Goal: Transaction & Acquisition: Download file/media

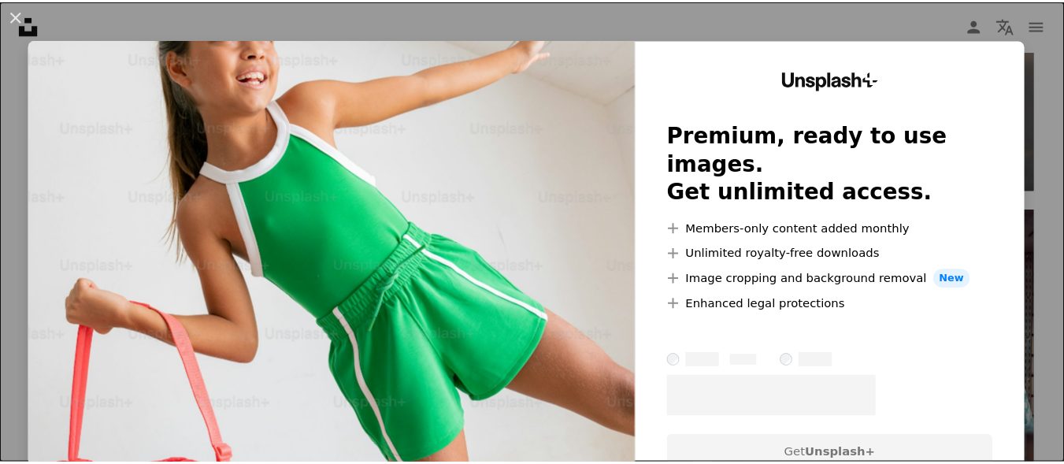
scroll to position [2658, 0]
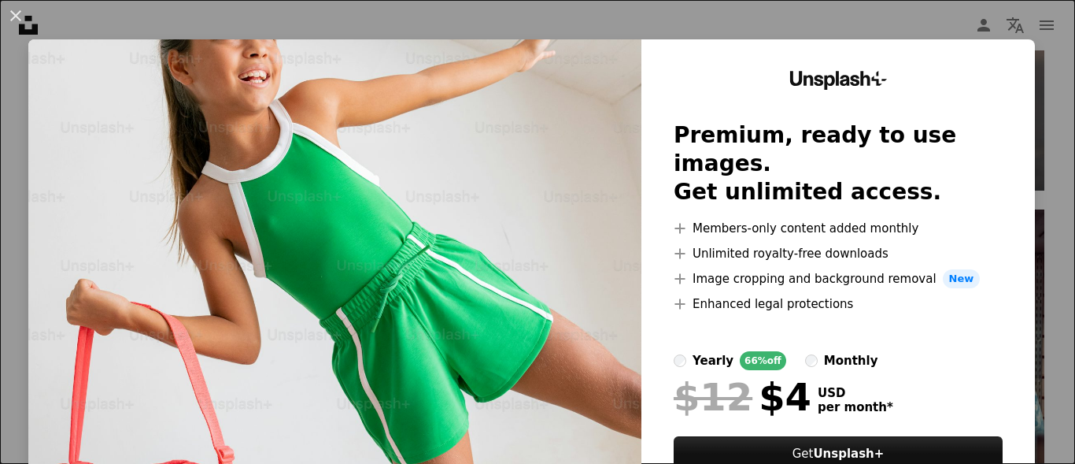
click at [829, 38] on div "An X shape Unsplash+ Premium, ready to use images. Get unlimited access. A plus…" at bounding box center [537, 232] width 1075 height 464
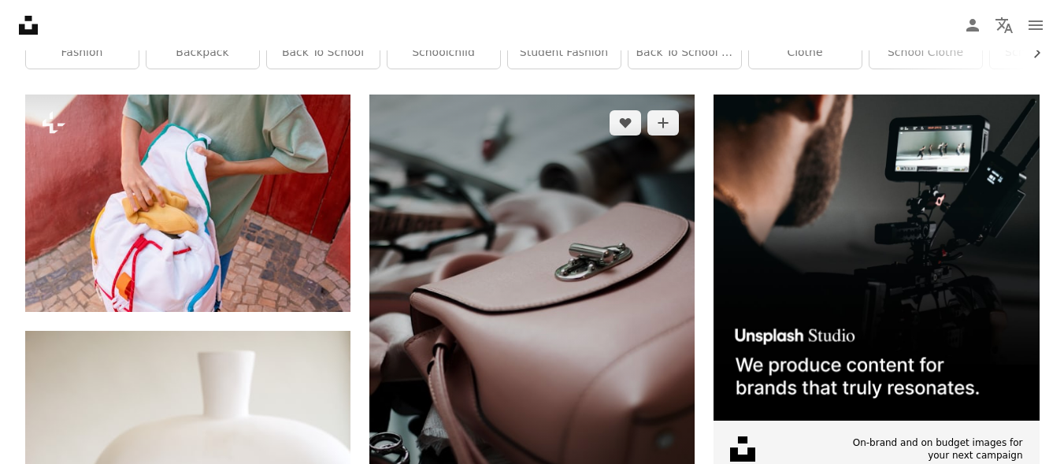
scroll to position [338, 0]
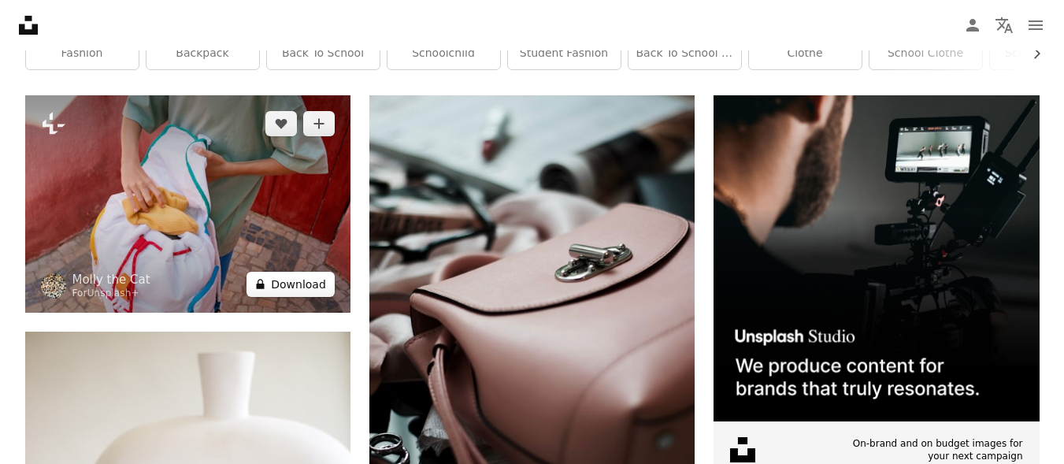
click at [303, 281] on button "A lock Download" at bounding box center [290, 284] width 88 height 25
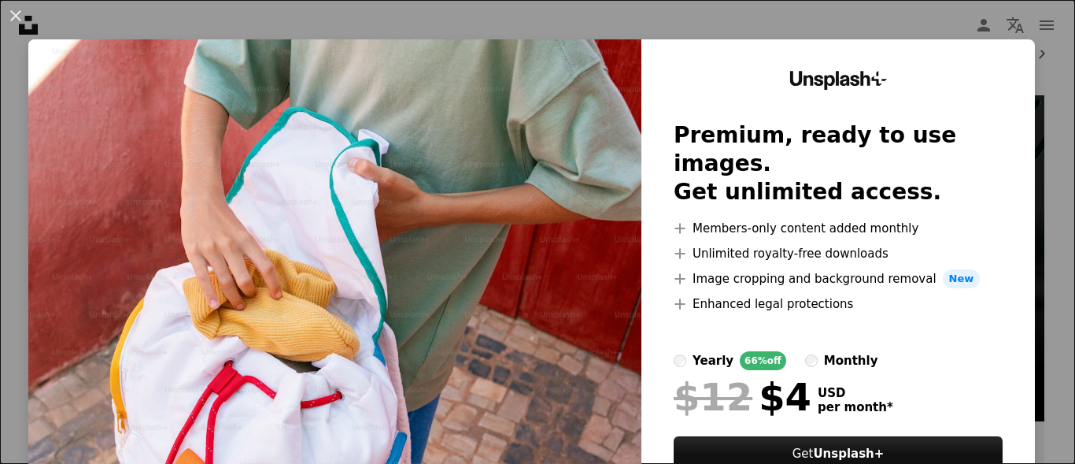
click at [624, 33] on div "An X shape Unsplash+ Premium, ready to use images. Get unlimited access. A plus…" at bounding box center [537, 232] width 1075 height 464
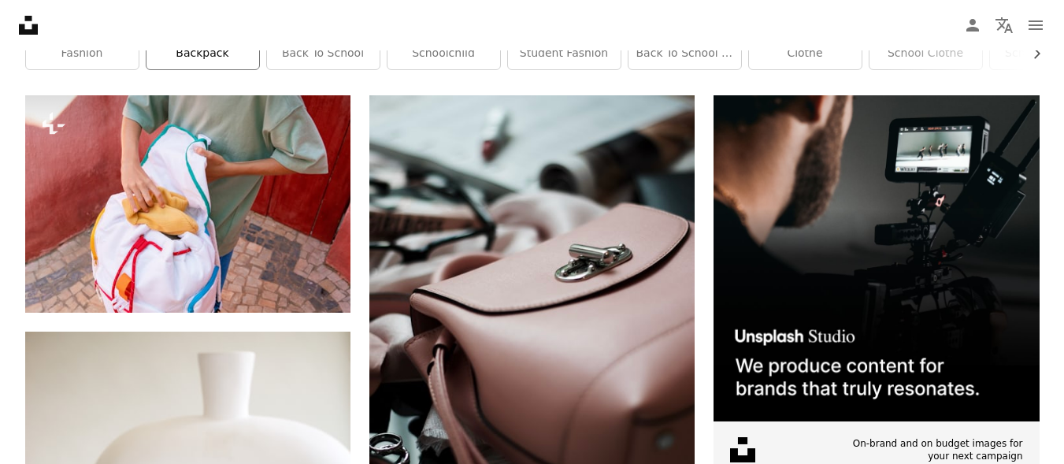
click at [228, 66] on link "backpack" at bounding box center [202, 53] width 113 height 31
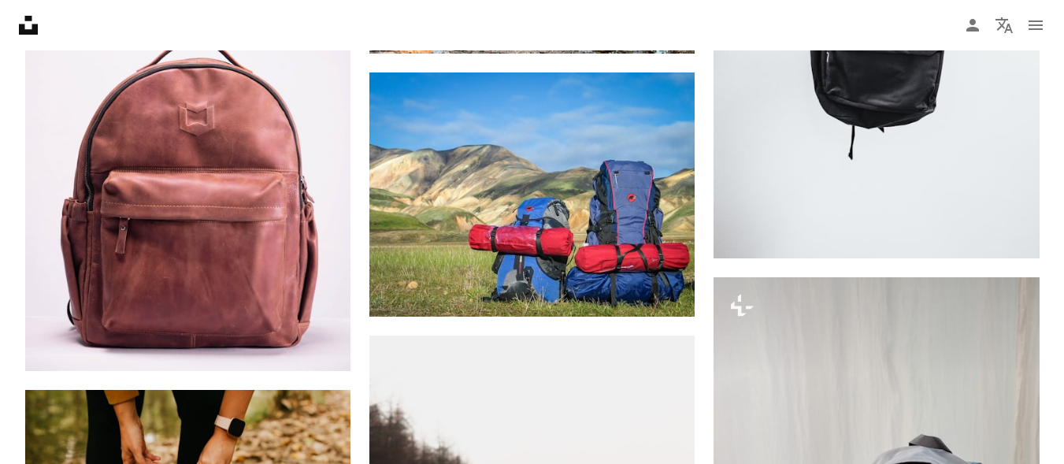
scroll to position [1105, 0]
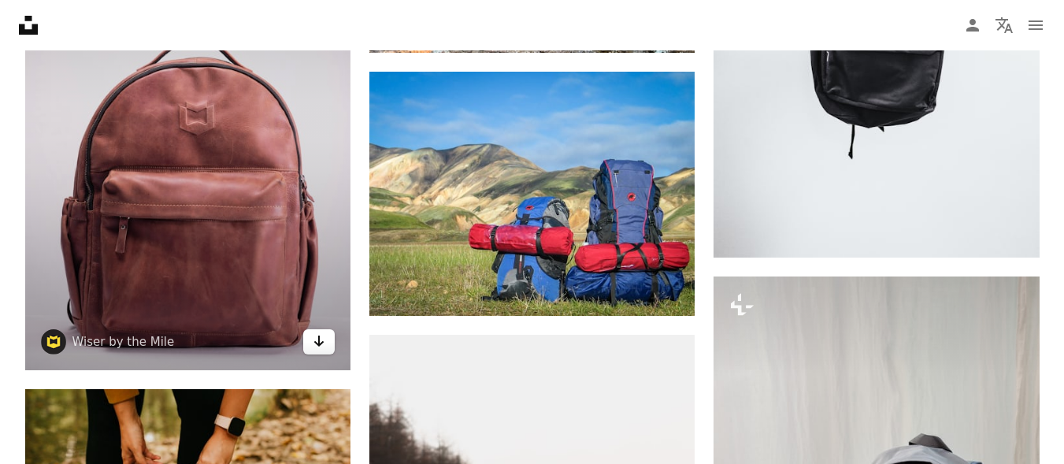
click at [319, 345] on icon "Download" at bounding box center [319, 340] width 10 height 11
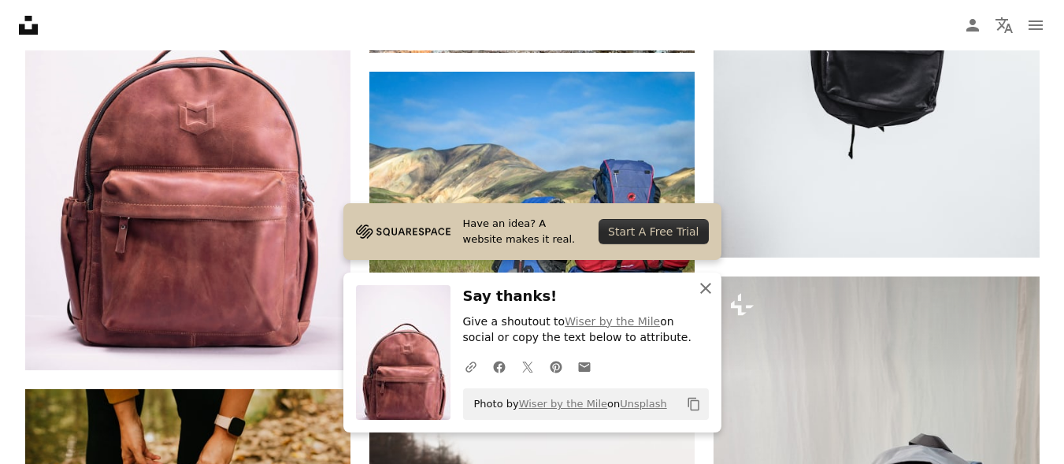
click at [708, 291] on icon "button" at bounding box center [705, 288] width 11 height 11
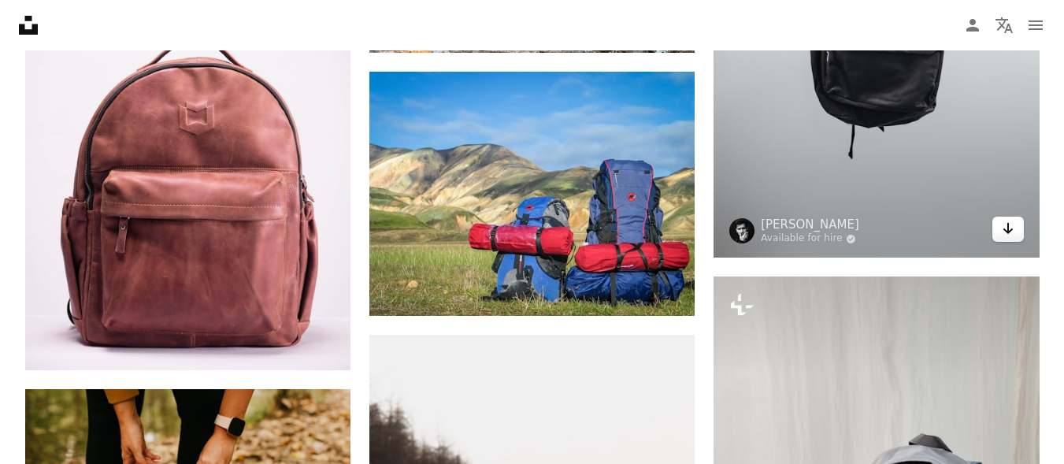
click at [1008, 237] on icon "Arrow pointing down" at bounding box center [1007, 228] width 13 height 19
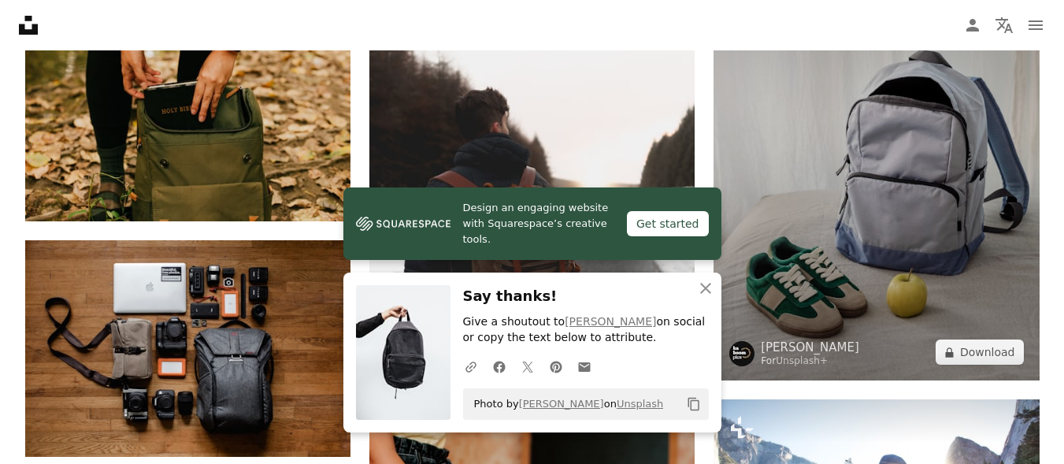
scroll to position [1490, 0]
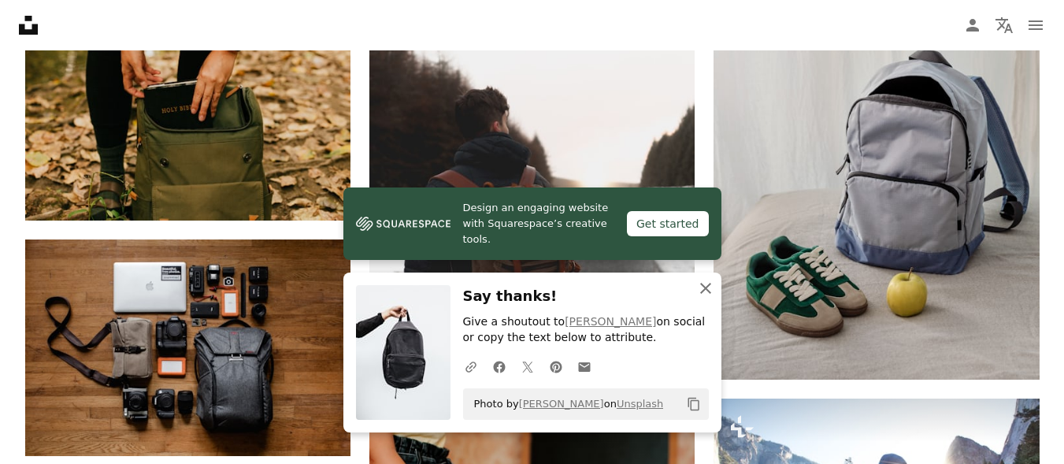
click at [709, 290] on icon "An X shape" at bounding box center [705, 288] width 19 height 19
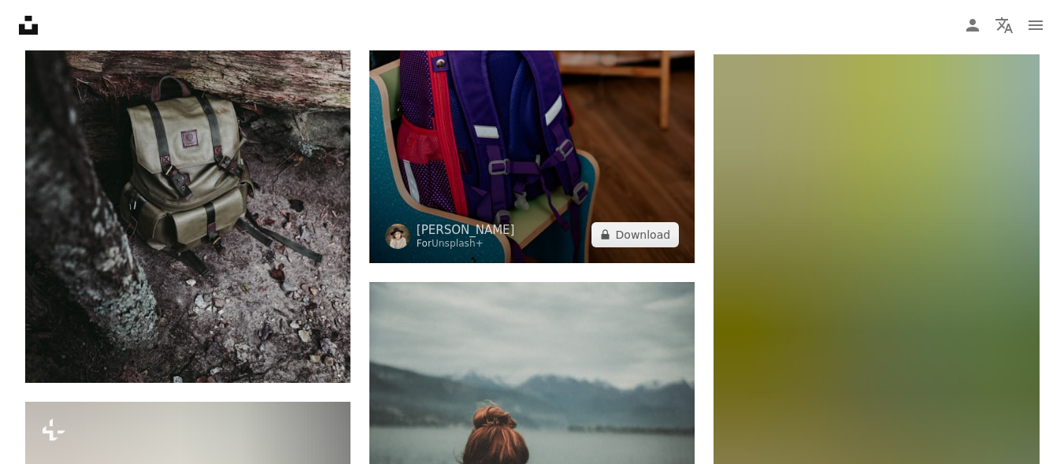
scroll to position [2071, 0]
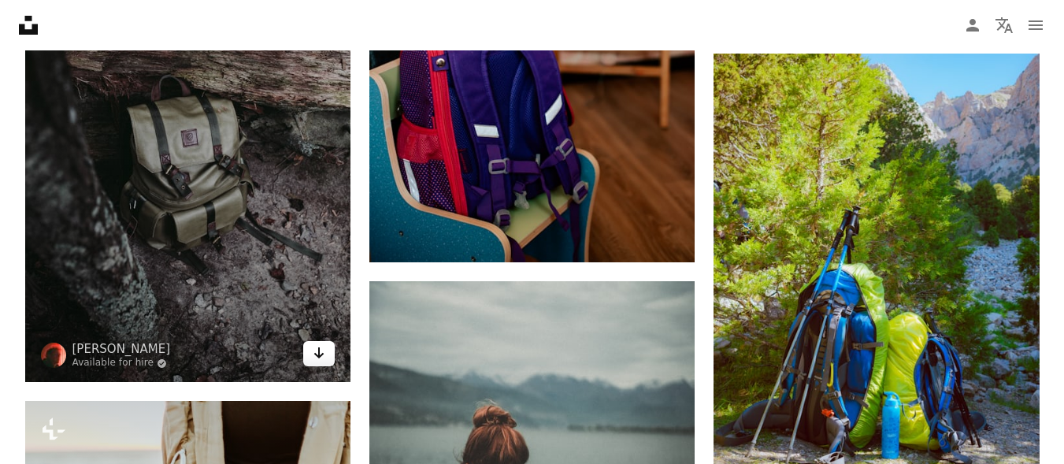
click at [315, 364] on link "Arrow pointing down" at bounding box center [318, 353] width 31 height 25
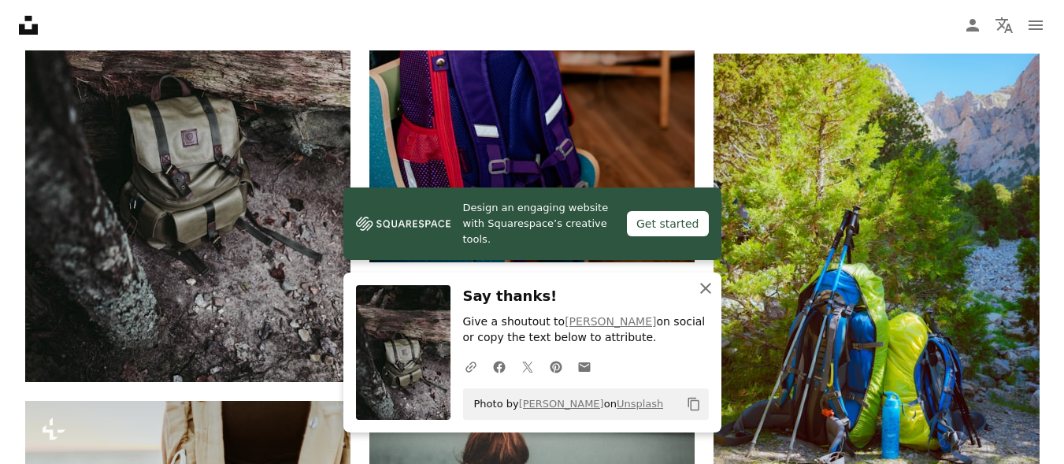
click at [708, 294] on icon "An X shape" at bounding box center [705, 288] width 19 height 19
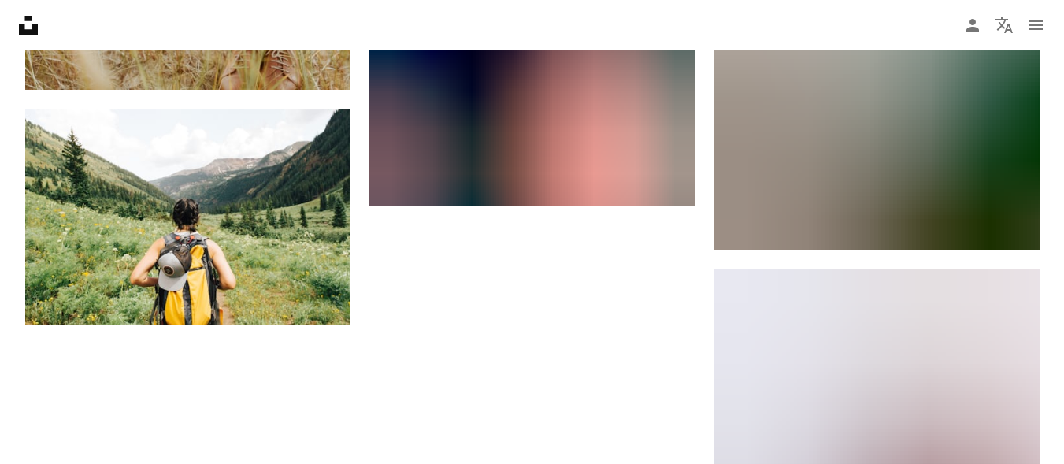
scroll to position [2871, 0]
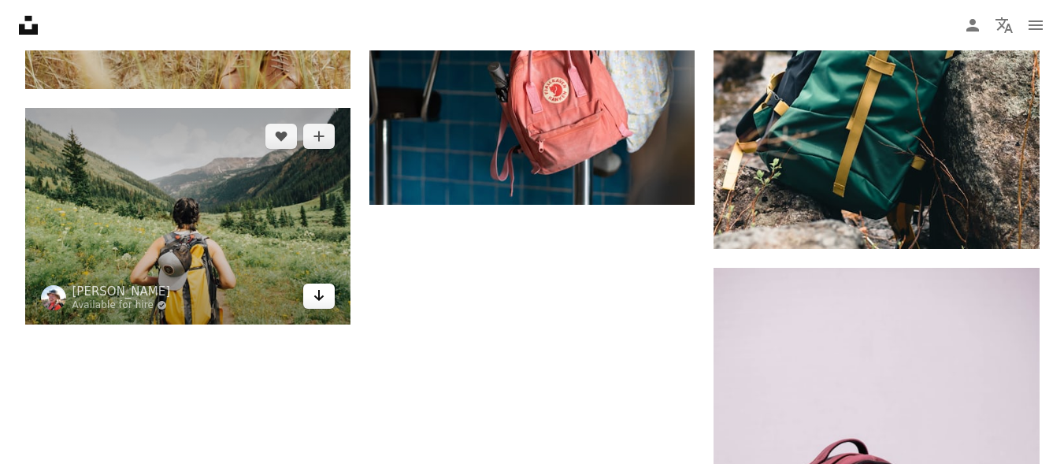
click at [321, 301] on icon "Arrow pointing down" at bounding box center [319, 295] width 13 height 19
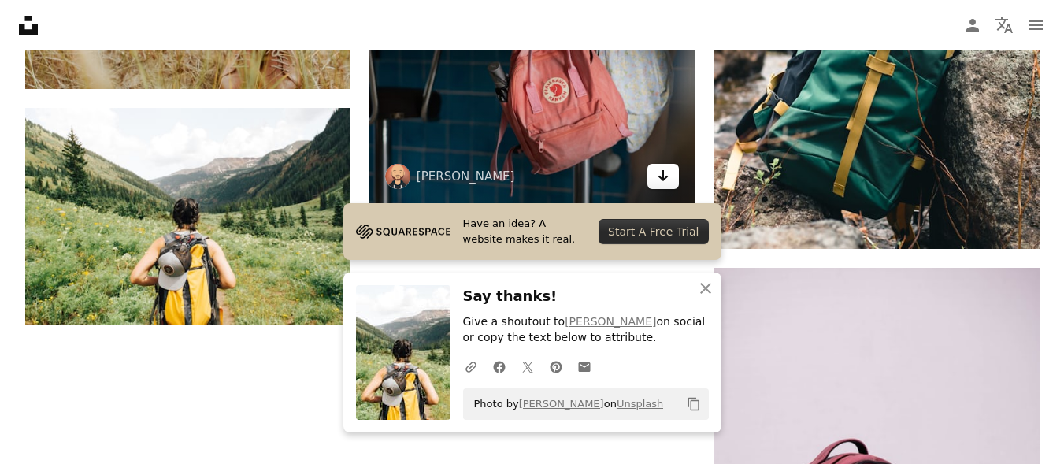
click at [657, 176] on icon "Arrow pointing down" at bounding box center [663, 175] width 13 height 19
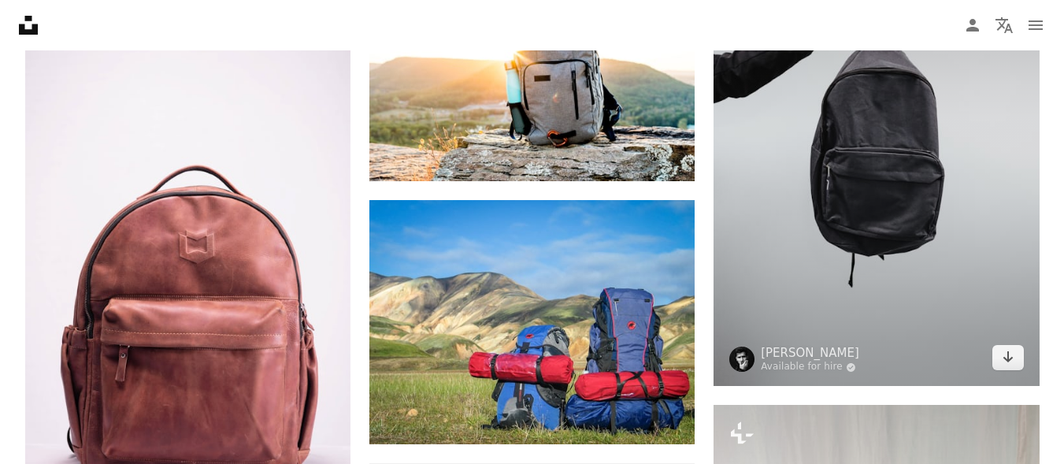
scroll to position [978, 0]
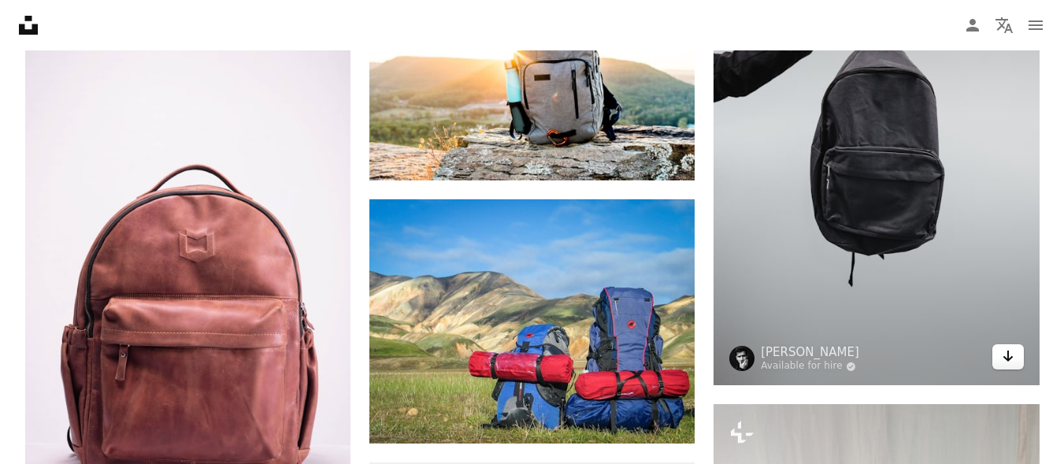
click at [1001, 364] on icon "Arrow pointing down" at bounding box center [1007, 355] width 13 height 19
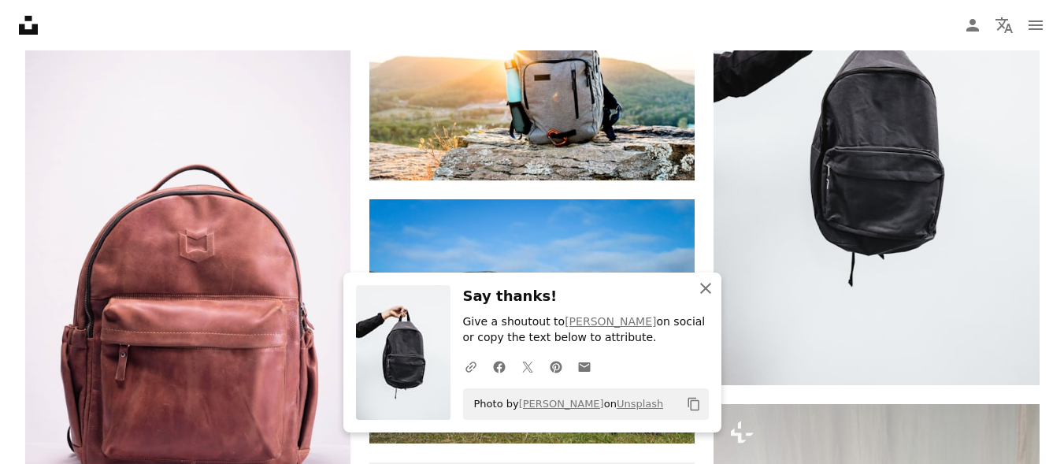
click at [707, 287] on icon "An X shape" at bounding box center [705, 288] width 19 height 19
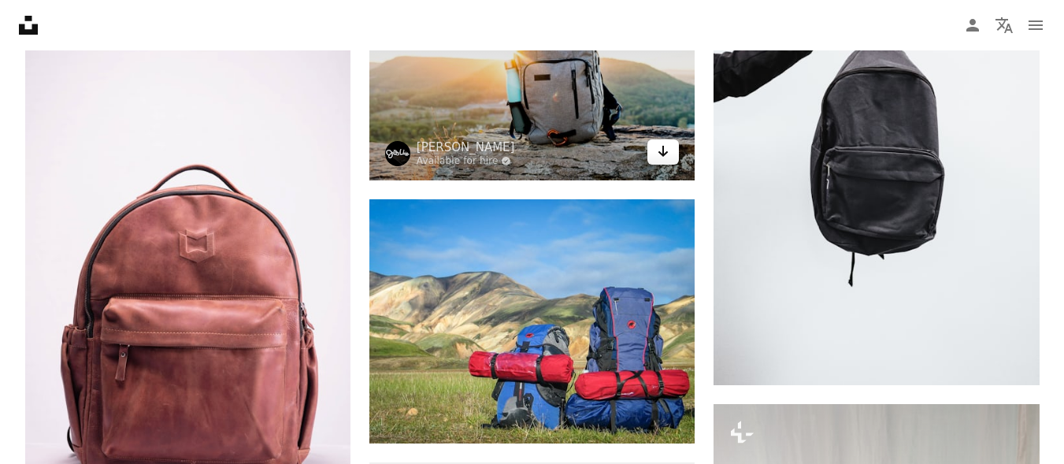
click at [664, 161] on link "Arrow pointing down" at bounding box center [662, 151] width 31 height 25
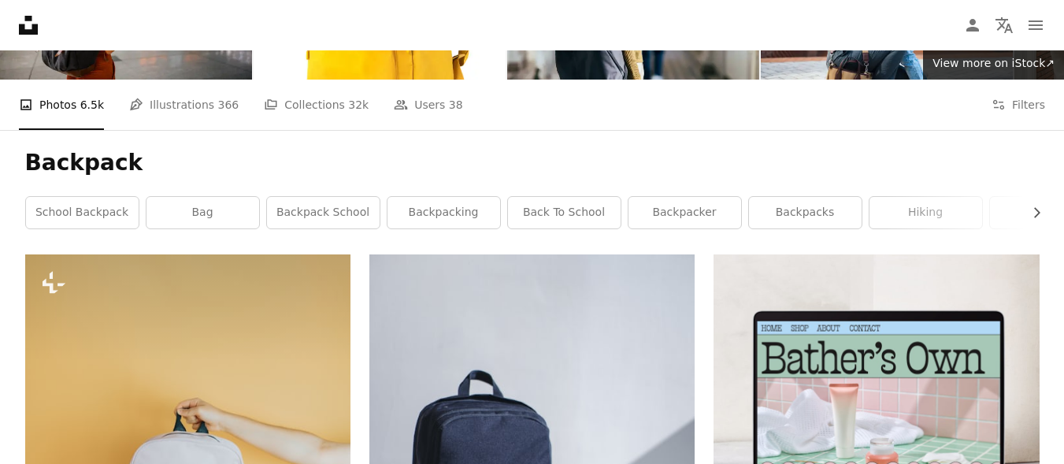
scroll to position [0, 0]
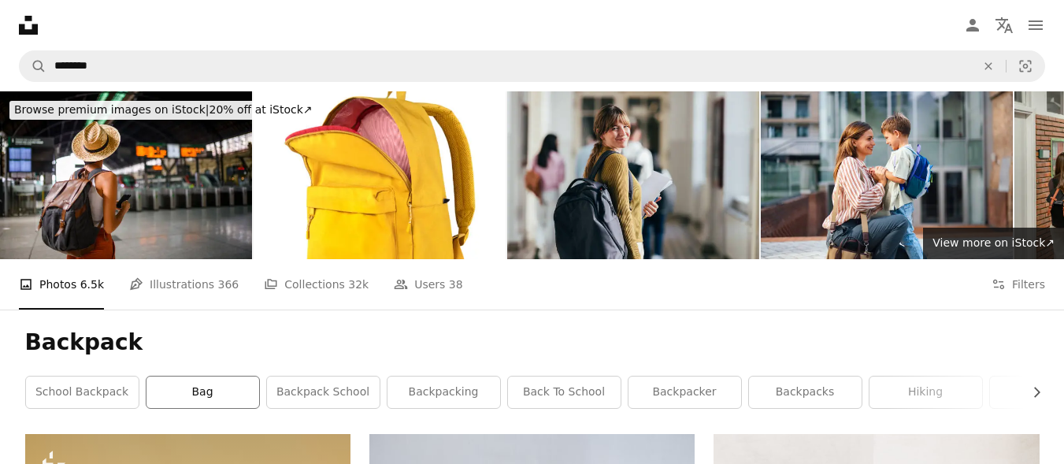
click at [187, 397] on link "bag" at bounding box center [202, 391] width 113 height 31
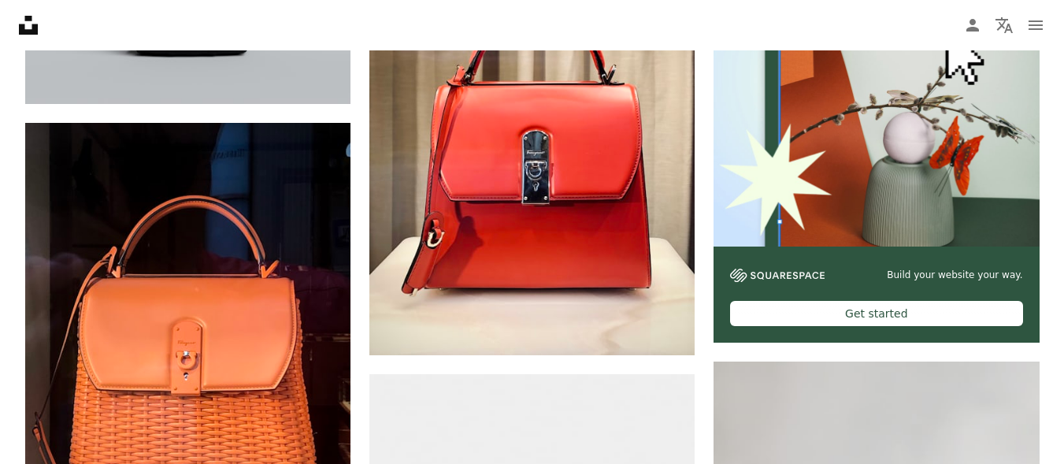
scroll to position [516, 0]
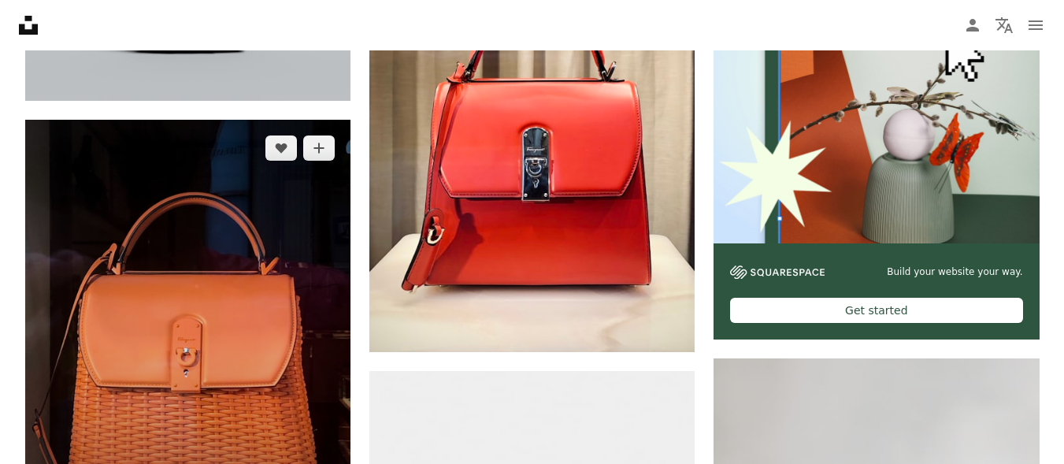
drag, startPoint x: 187, startPoint y: 397, endPoint x: 111, endPoint y: 444, distance: 89.8
click at [111, 444] on img at bounding box center [187, 335] width 325 height 431
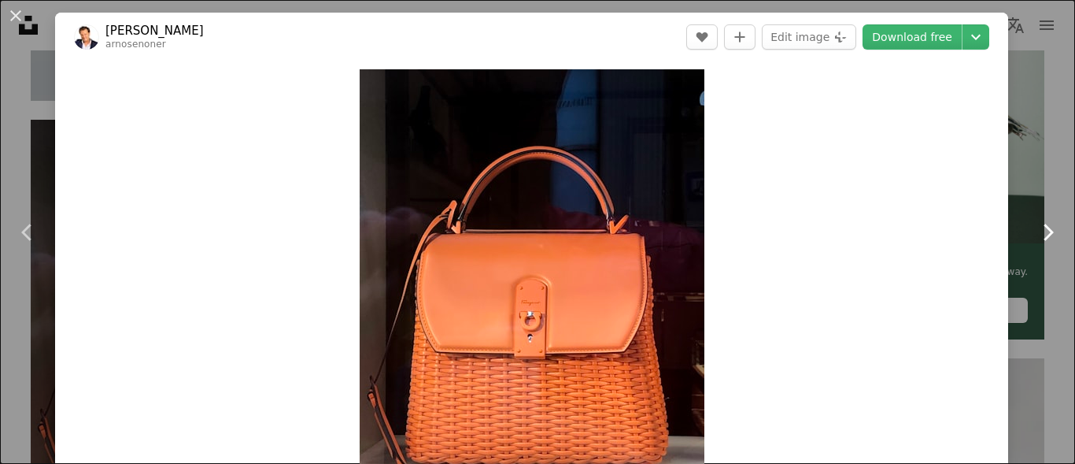
click at [1031, 186] on link "Chevron right" at bounding box center [1047, 232] width 55 height 151
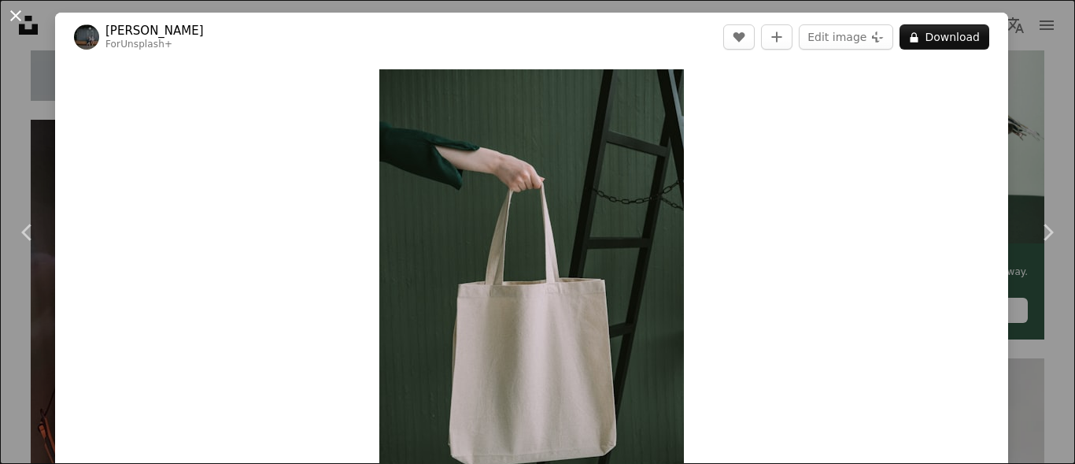
click at [9, 20] on button "An X shape" at bounding box center [15, 15] width 19 height 19
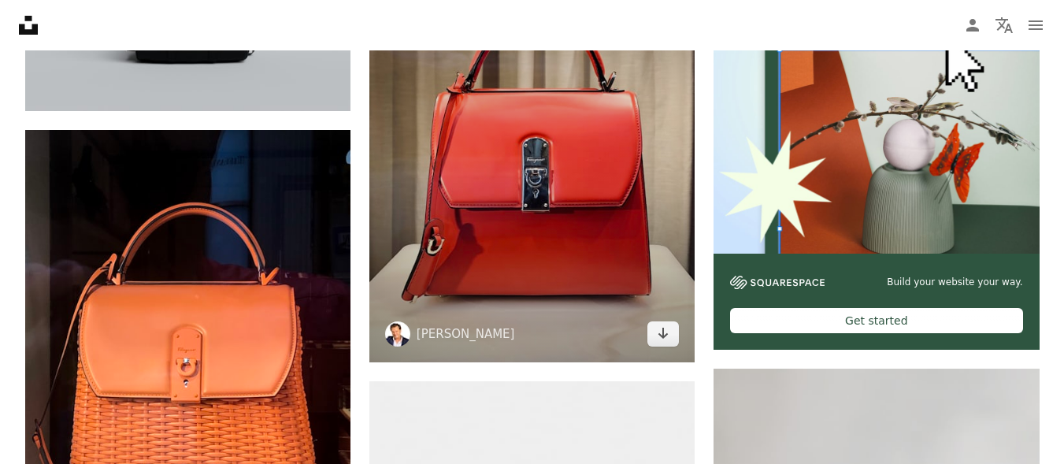
scroll to position [507, 0]
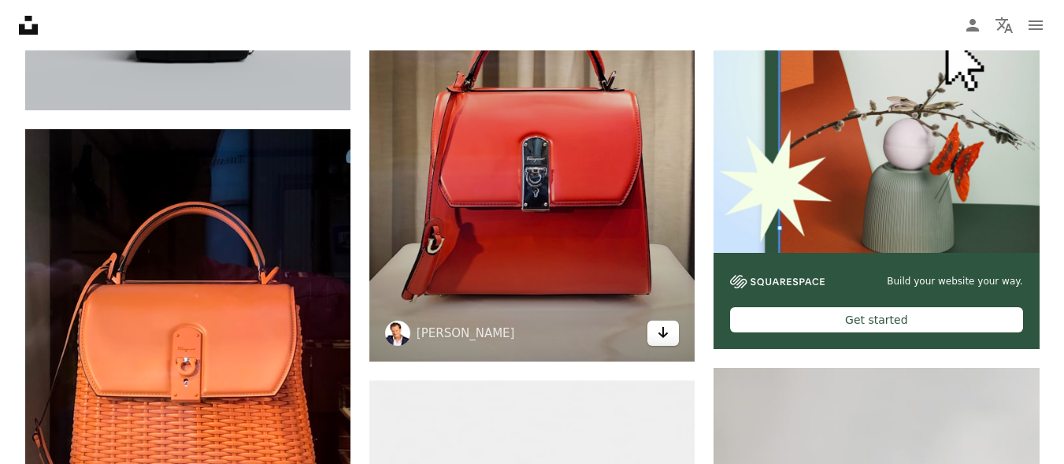
click at [662, 329] on icon "Arrow pointing down" at bounding box center [663, 332] width 13 height 19
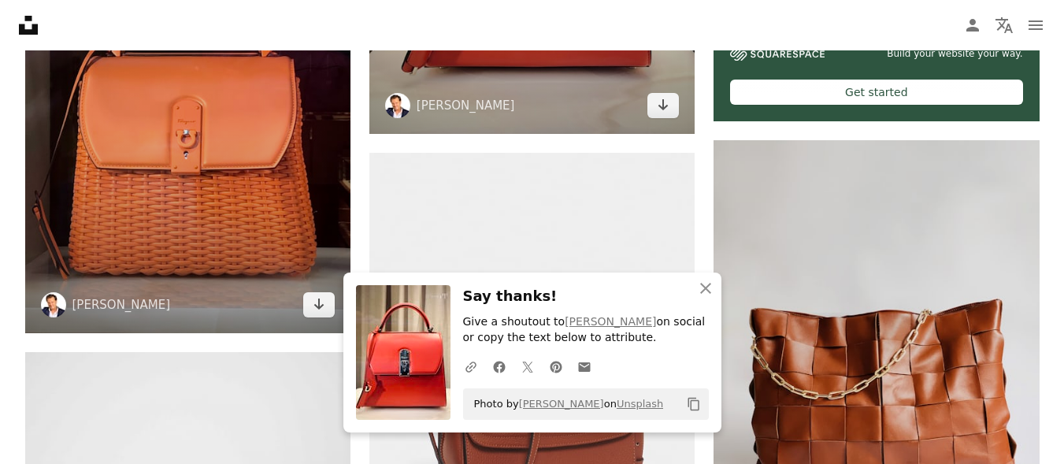
scroll to position [736, 0]
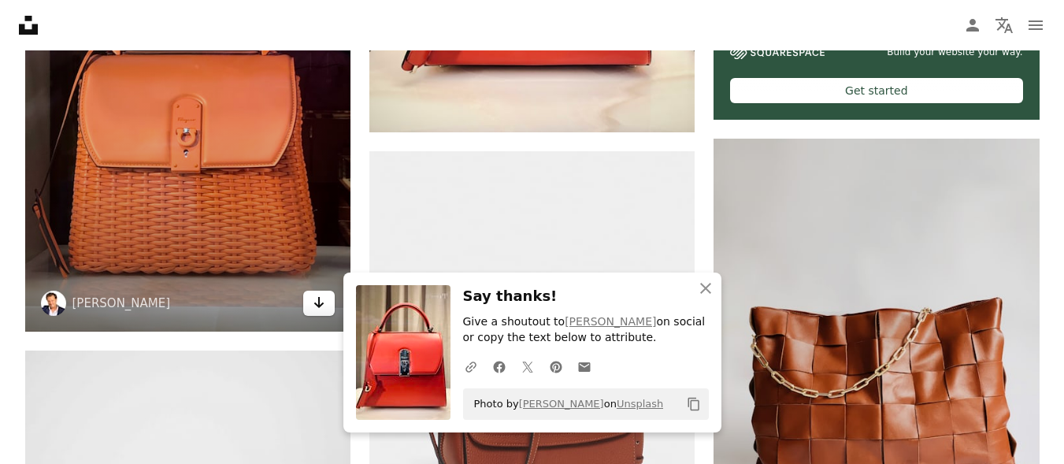
click at [309, 309] on link "Arrow pointing down" at bounding box center [318, 302] width 31 height 25
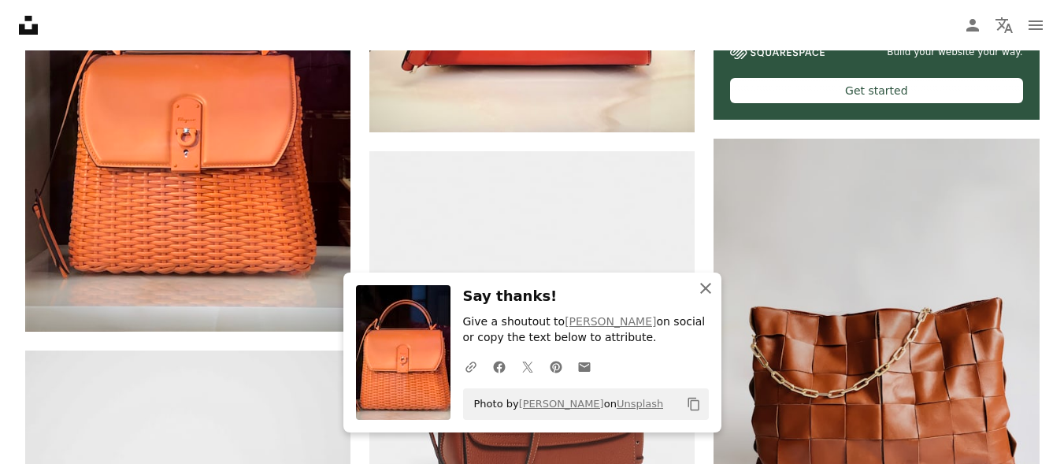
click at [697, 279] on icon "An X shape" at bounding box center [705, 288] width 19 height 19
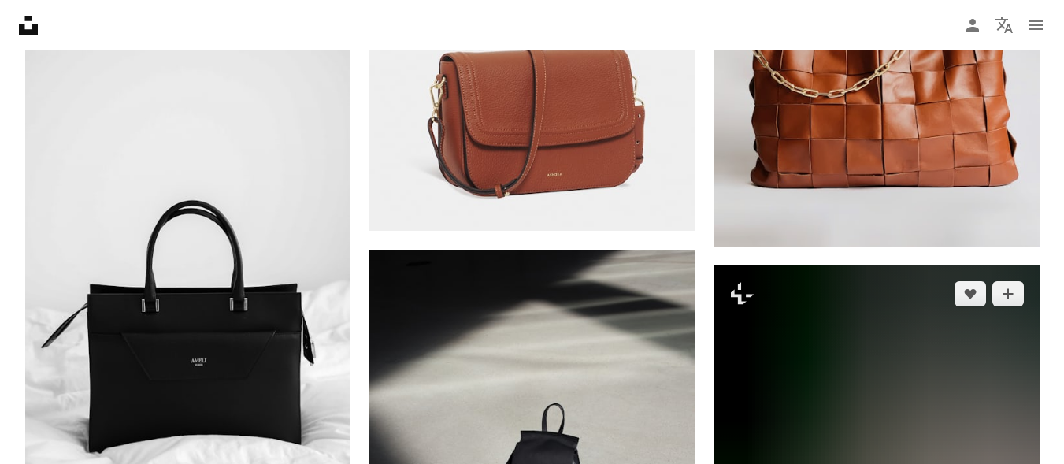
scroll to position [1042, 0]
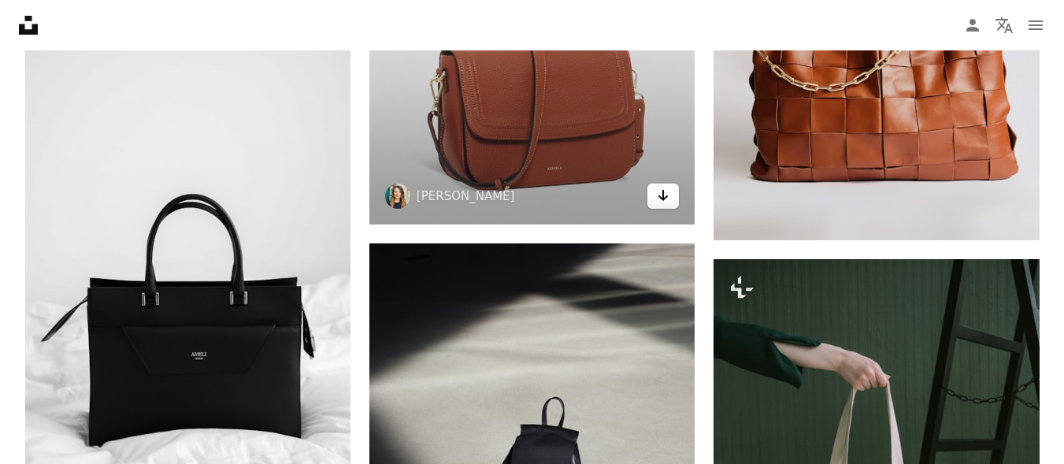
click at [664, 199] on icon "Download" at bounding box center [663, 195] width 10 height 11
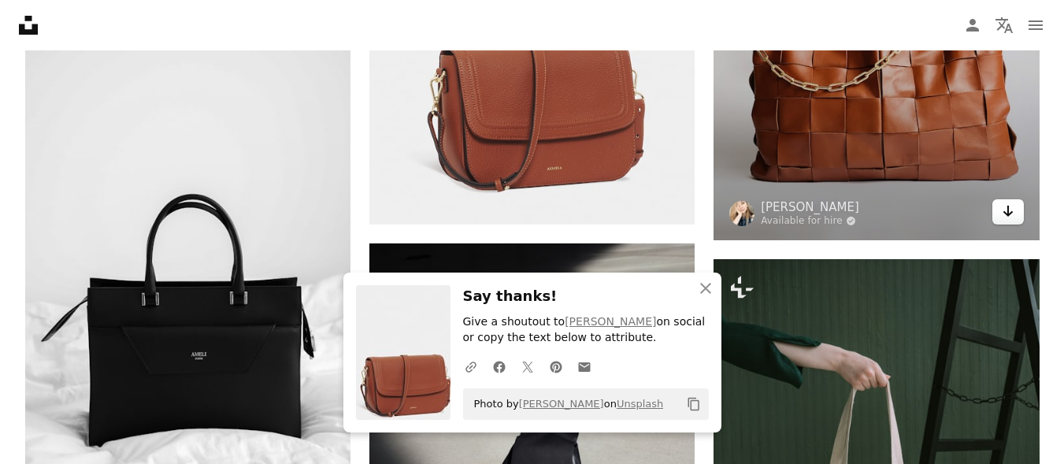
click at [1020, 211] on link "Arrow pointing down" at bounding box center [1007, 211] width 31 height 25
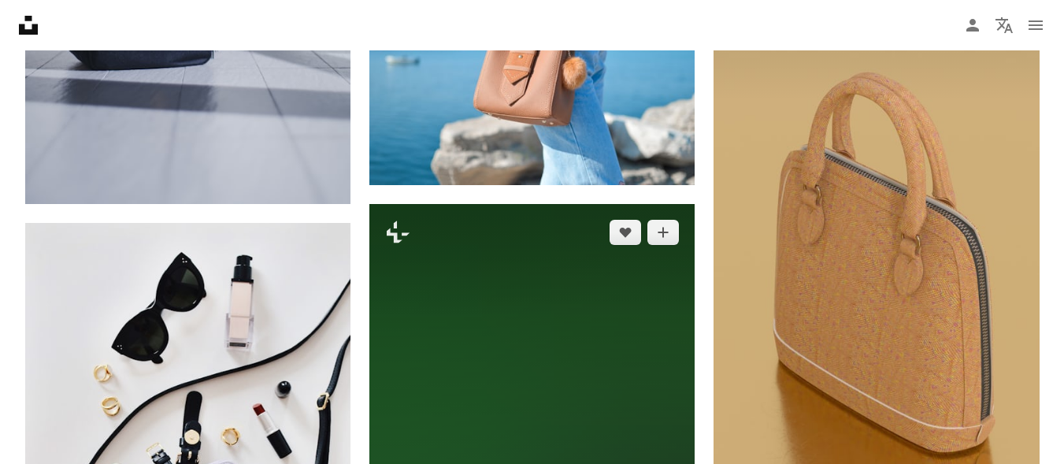
scroll to position [1822, 0]
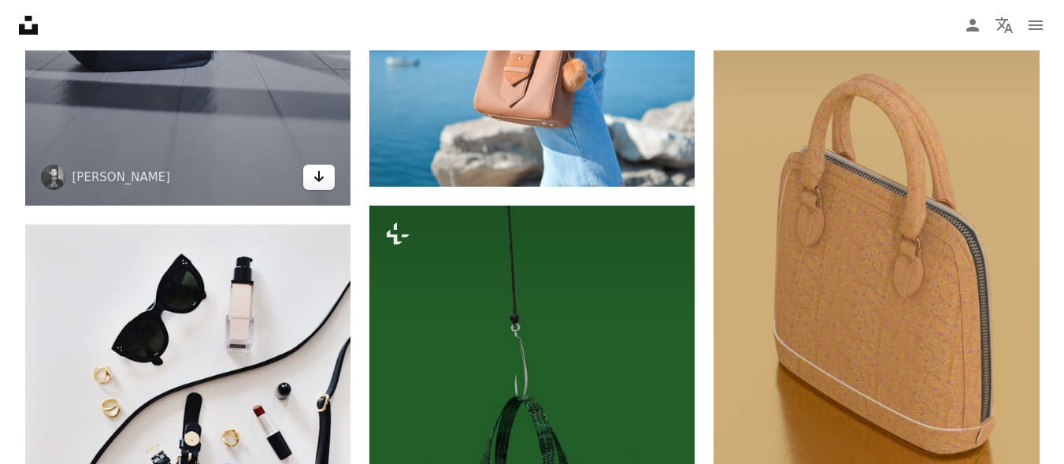
click at [321, 183] on icon "Arrow pointing down" at bounding box center [319, 176] width 13 height 19
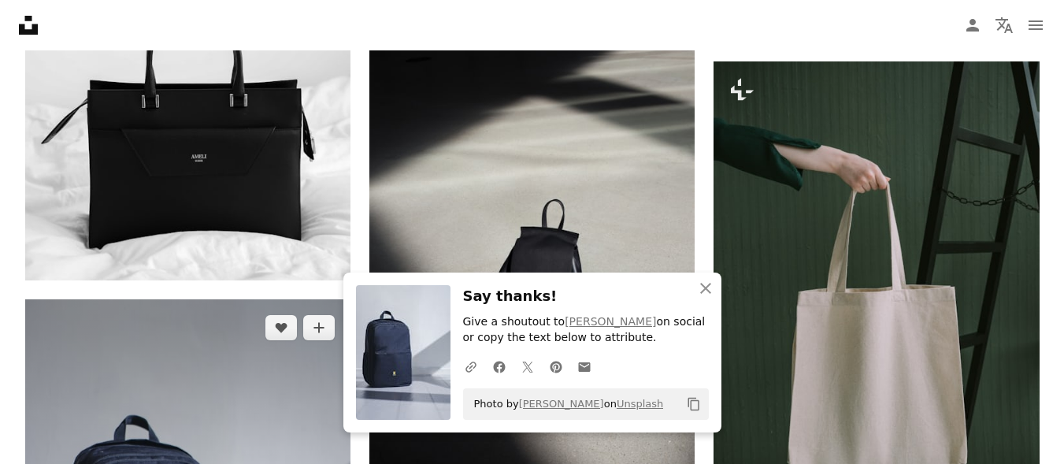
scroll to position [1239, 0]
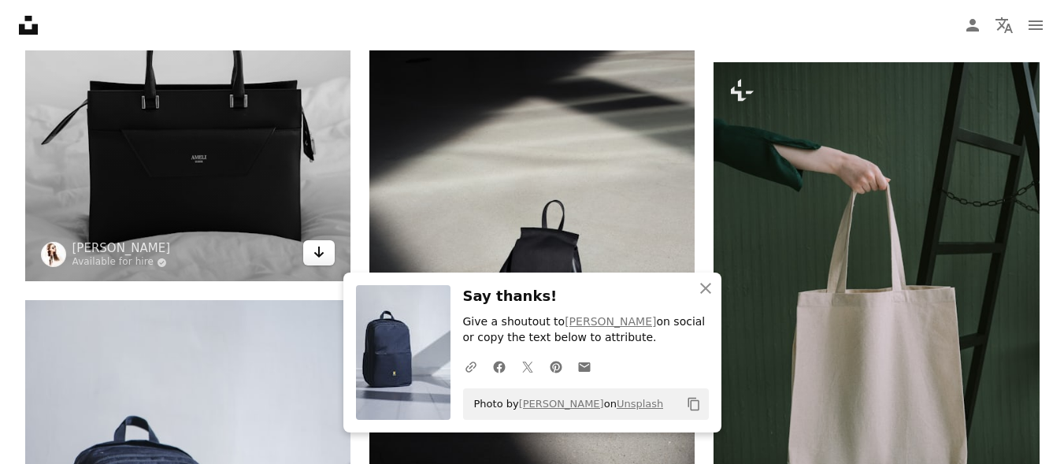
click at [325, 259] on link "Arrow pointing down" at bounding box center [318, 252] width 31 height 25
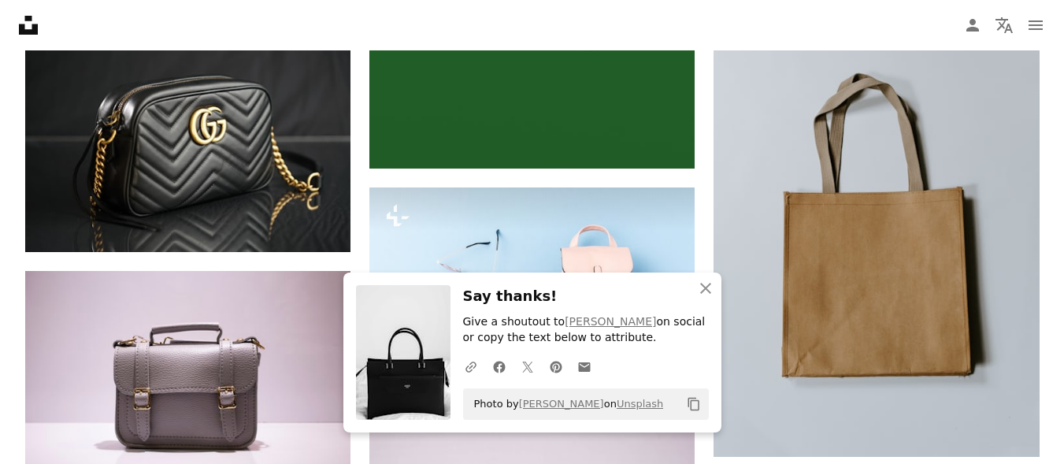
scroll to position [2449, 0]
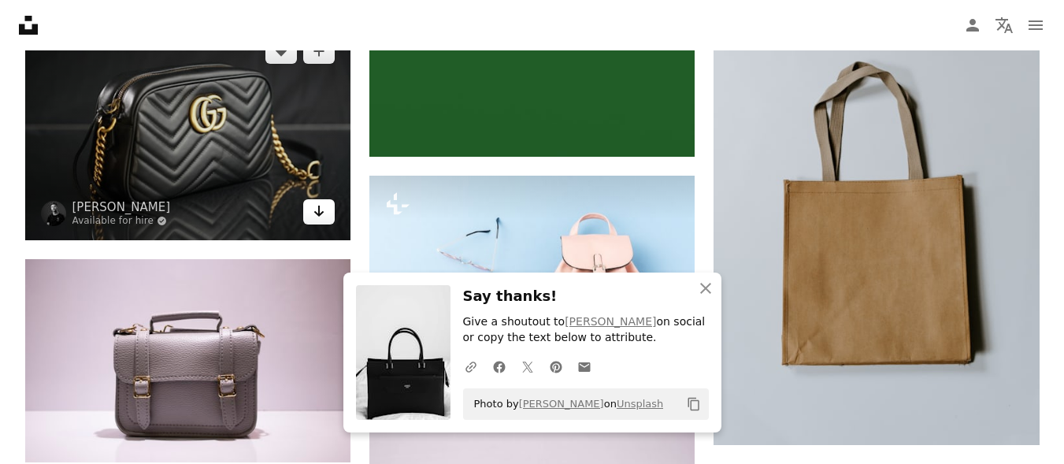
click at [324, 209] on icon "Arrow pointing down" at bounding box center [319, 211] width 13 height 19
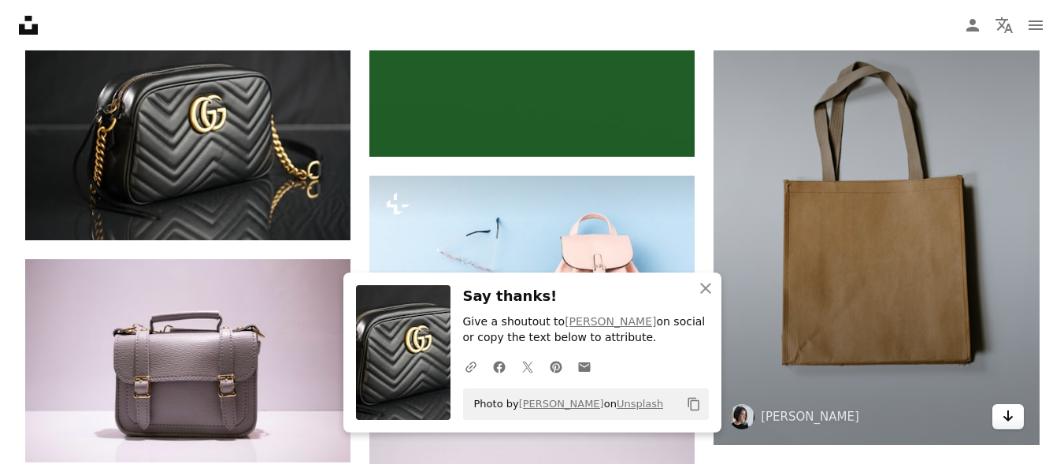
click at [1012, 409] on icon "Arrow pointing down" at bounding box center [1007, 415] width 13 height 19
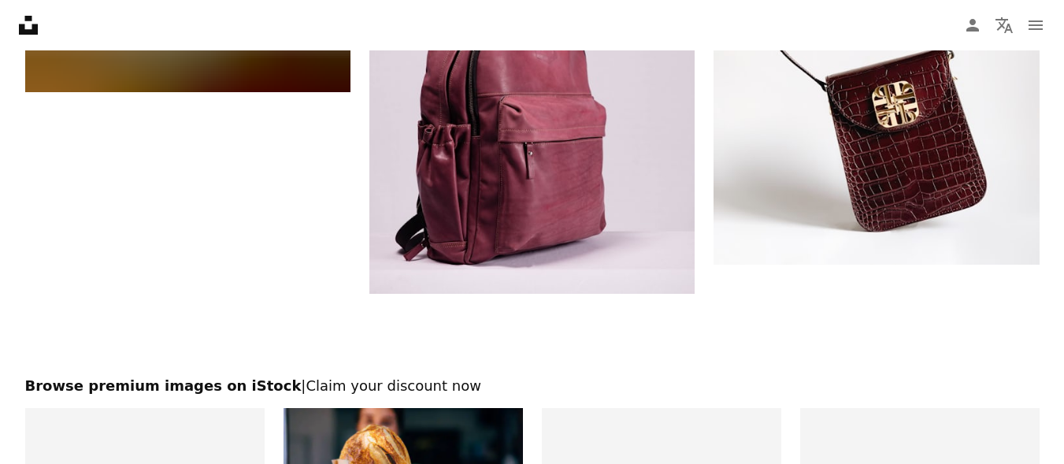
scroll to position [3055, 0]
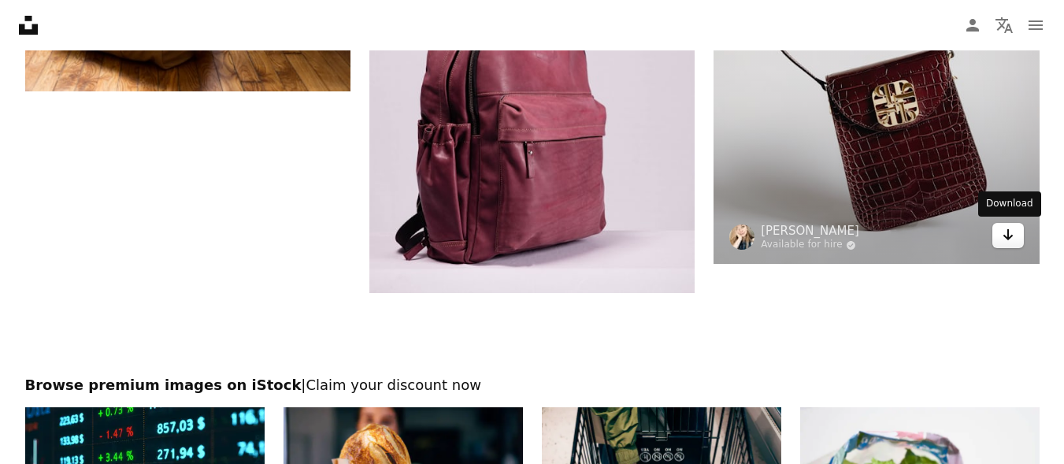
click at [997, 239] on link "Arrow pointing down" at bounding box center [1007, 235] width 31 height 25
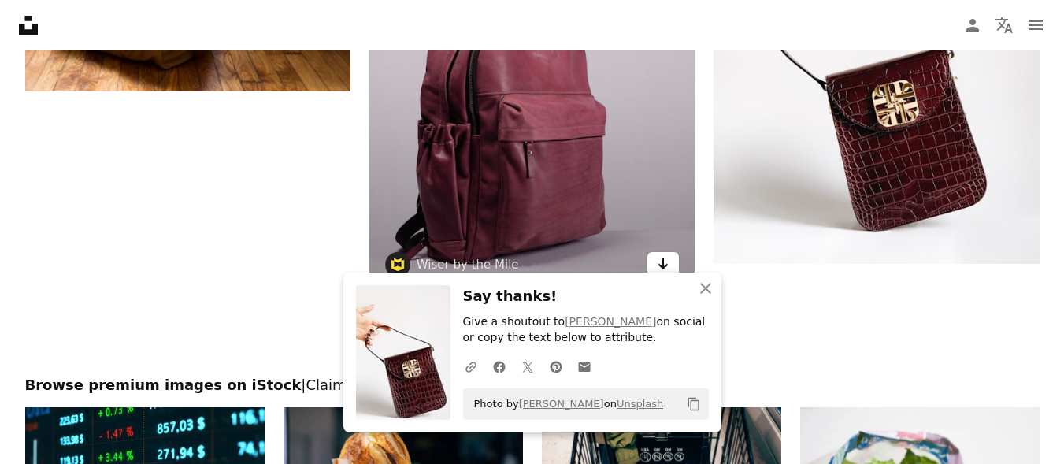
click at [664, 258] on icon "Arrow pointing down" at bounding box center [663, 263] width 13 height 19
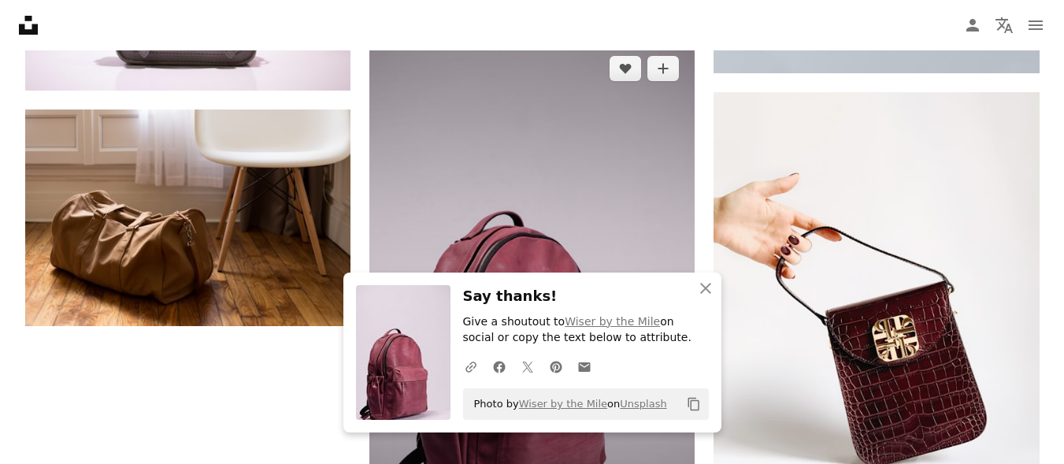
scroll to position [2814, 0]
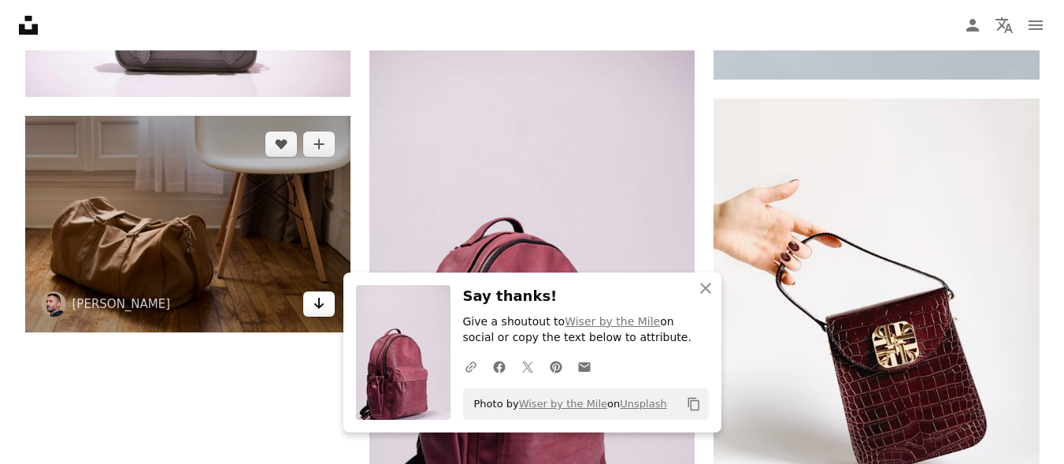
click at [331, 303] on link "Arrow pointing down" at bounding box center [318, 303] width 31 height 25
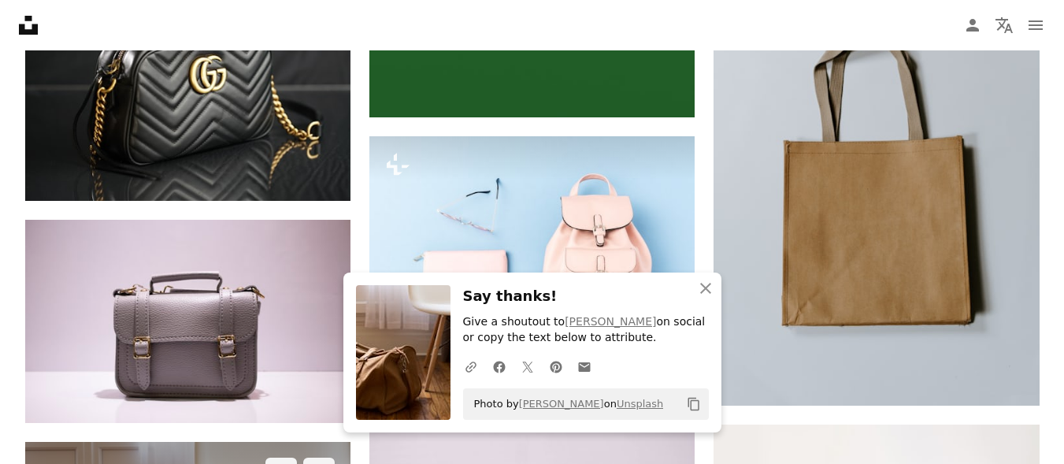
scroll to position [2487, 0]
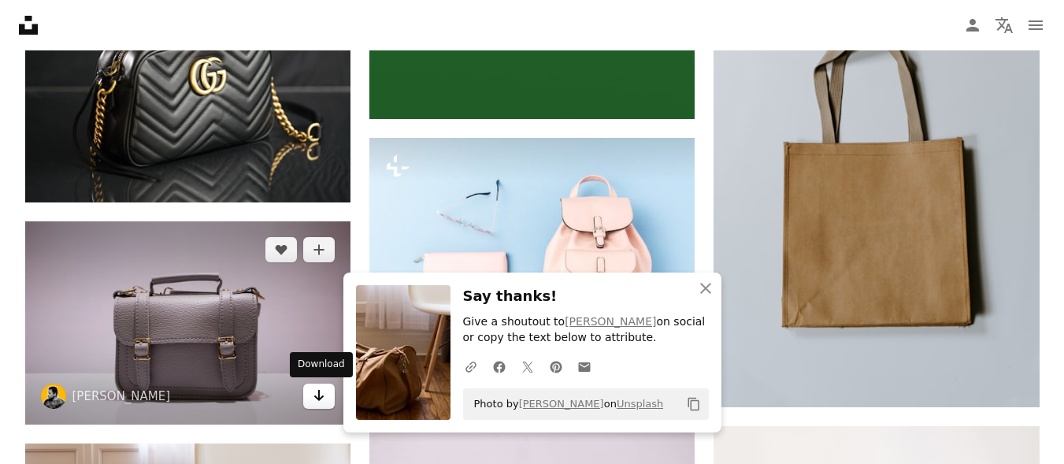
click at [329, 390] on link "Arrow pointing down" at bounding box center [318, 395] width 31 height 25
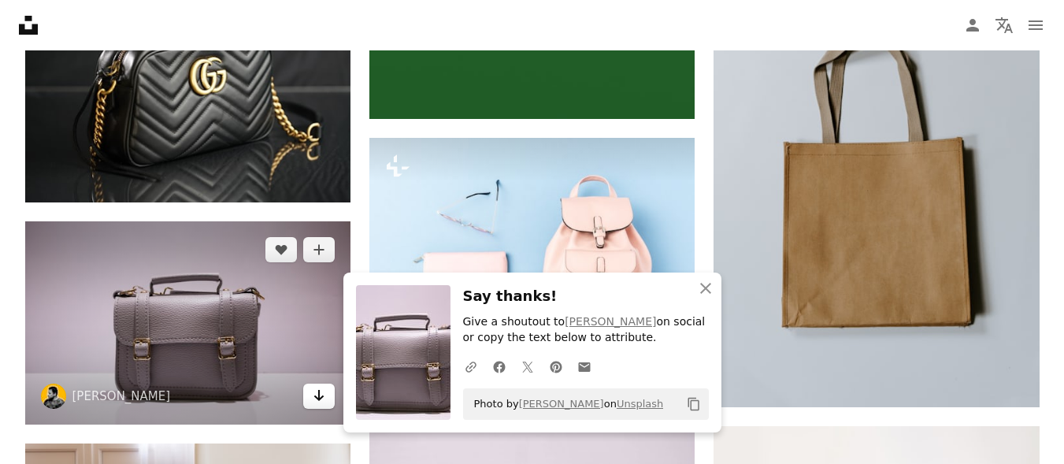
click at [329, 390] on link "Arrow pointing down" at bounding box center [318, 395] width 31 height 25
